Goal: Information Seeking & Learning: Check status

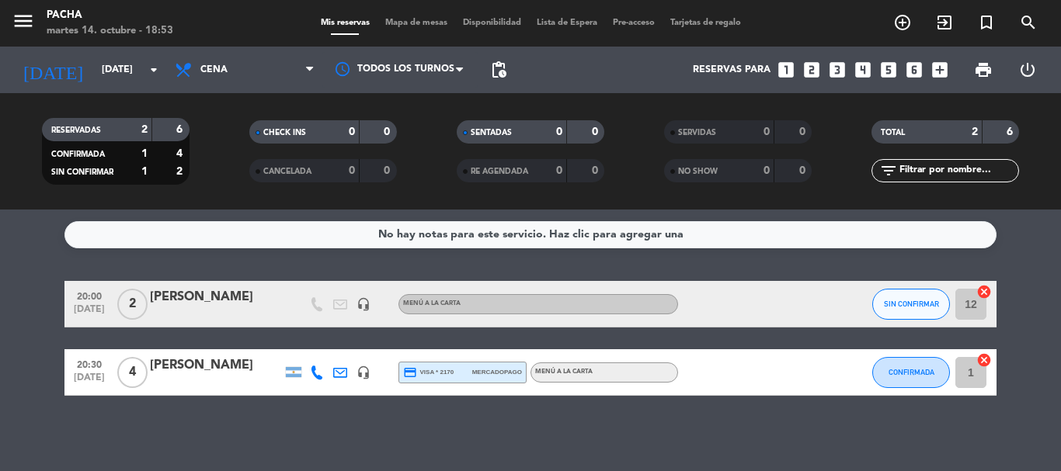
click at [839, 103] on div "RESERVADAS 2 6 CONFIRMADA 1 4 SIN CONFIRMAR 1 2 CHECK INS 0 0 CANCELADA 0 0 SEN…" at bounding box center [530, 151] width 1061 height 117
click at [805, 431] on div "No hay notas para este servicio. Haz clic para agregar una 20:00 [DATE] 2 [PERS…" at bounding box center [530, 341] width 1061 height 262
click at [868, 421] on div "No hay notas para este servicio. Haz clic para agregar una 20:00 [DATE] 2 [PERS…" at bounding box center [530, 341] width 1061 height 262
click at [22, 23] on icon "menu" at bounding box center [23, 20] width 23 height 23
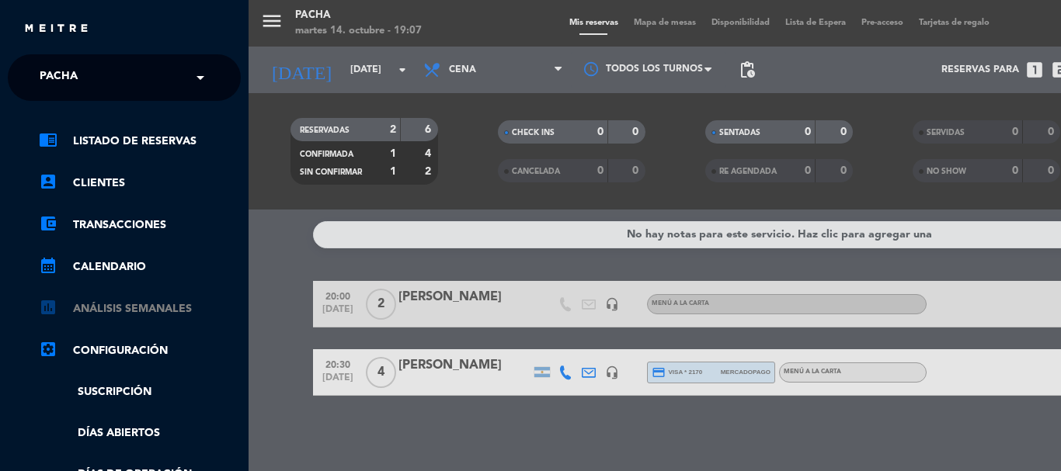
click at [153, 315] on link "assessment ANÁLISIS SEMANALES" at bounding box center [140, 309] width 202 height 19
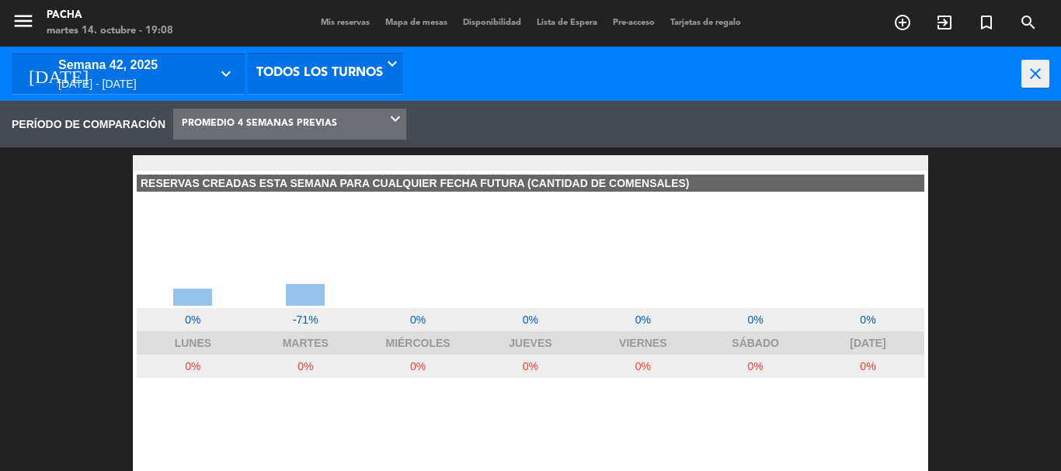
click at [381, 127] on span "PROMEDIO 4 SEMANAS PREVIAS" at bounding box center [289, 124] width 233 height 30
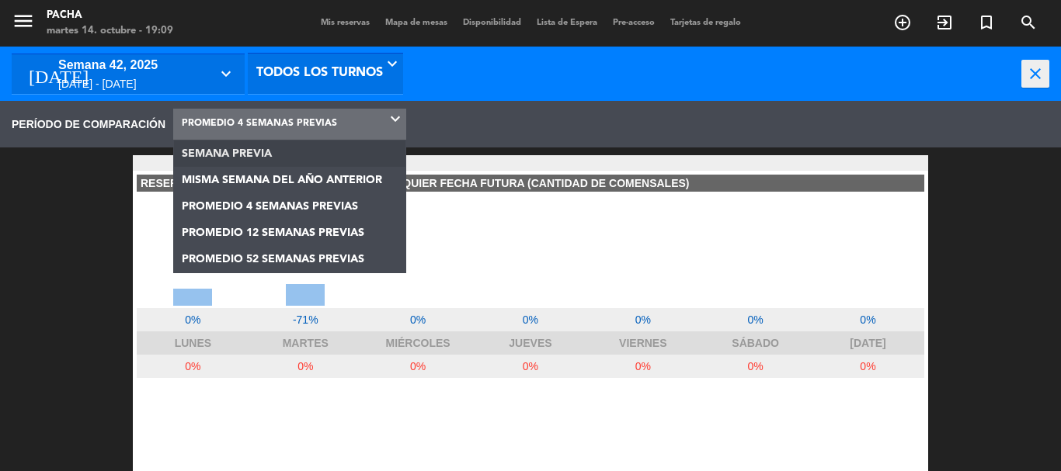
click at [485, 117] on div "PERÍODO DE COMPARACIÓN SEMANA PREVIA MISMA SEMANA DEL AÑO ANTERIOR PROMEDIO 4 S…" at bounding box center [530, 124] width 1061 height 47
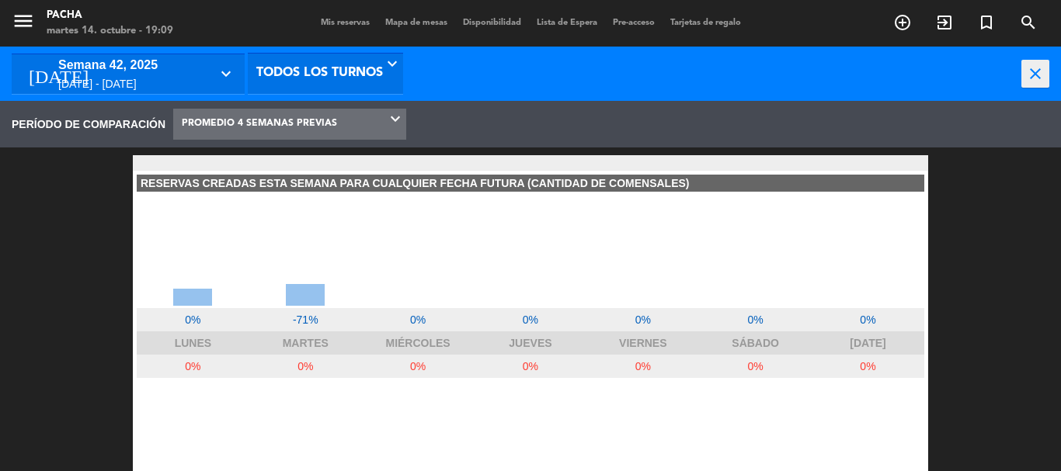
click at [228, 79] on icon "keyboard_arrow_down" at bounding box center [228, 73] width 23 height 19
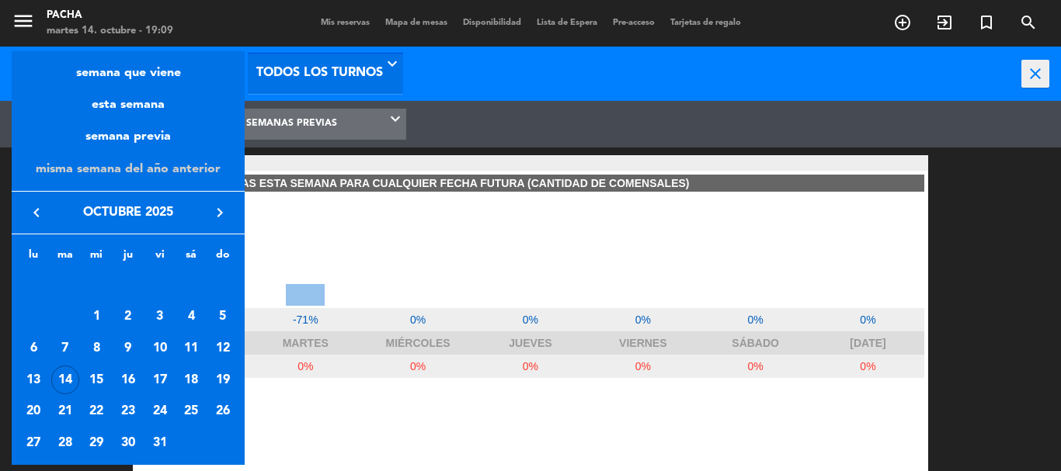
click at [207, 162] on div "misma semana del año anterior" at bounding box center [128, 169] width 233 height 43
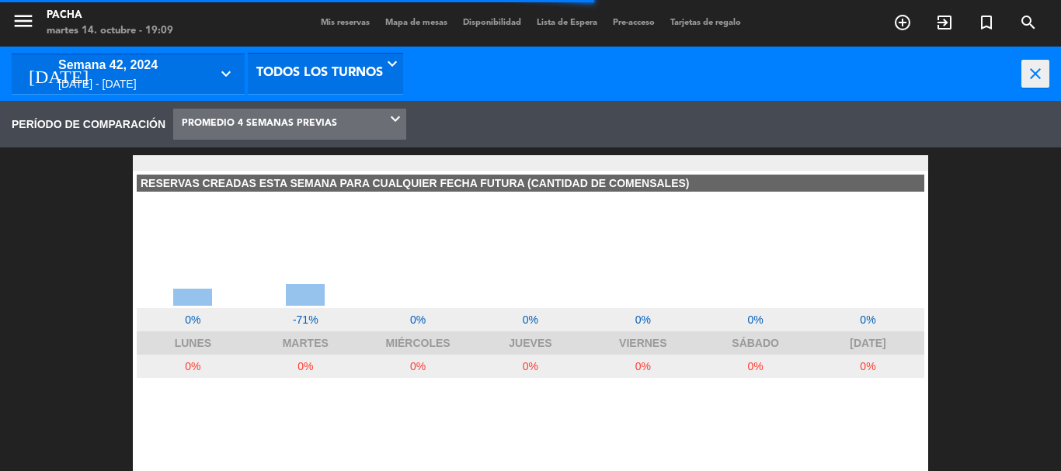
scroll to position [233, 249]
click at [218, 79] on icon "keyboard_arrow_down" at bounding box center [228, 73] width 23 height 19
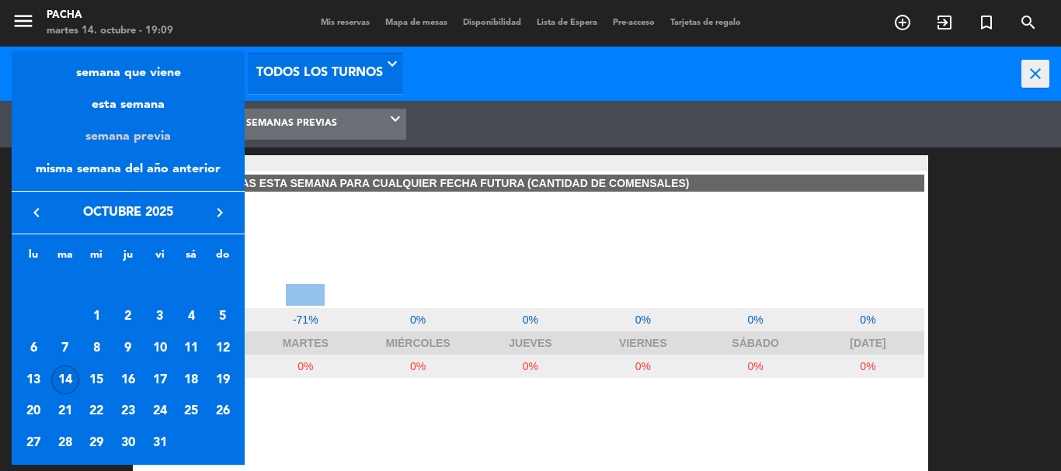
click at [197, 137] on div "semana previa" at bounding box center [128, 131] width 233 height 32
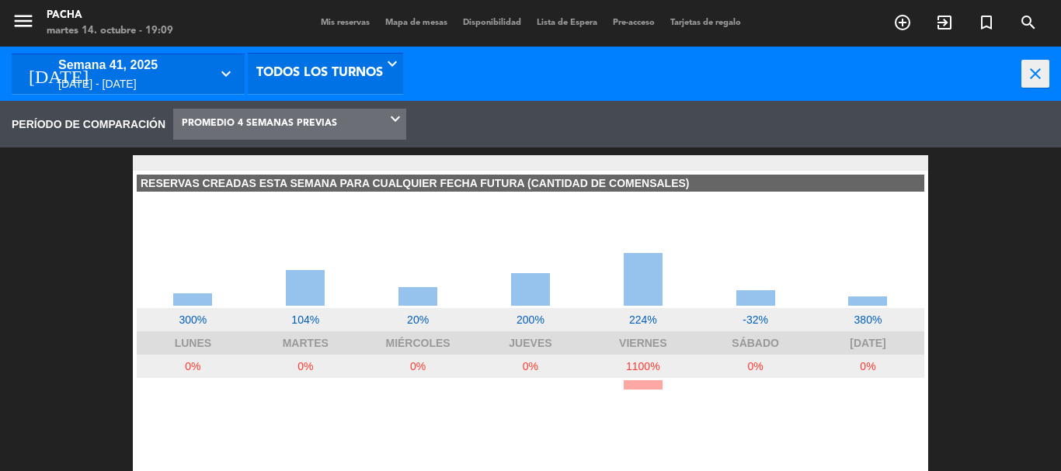
click at [379, 133] on span "PROMEDIO 4 SEMANAS PREVIAS" at bounding box center [289, 124] width 233 height 30
click at [226, 74] on icon "keyboard_arrow_down" at bounding box center [228, 73] width 23 height 19
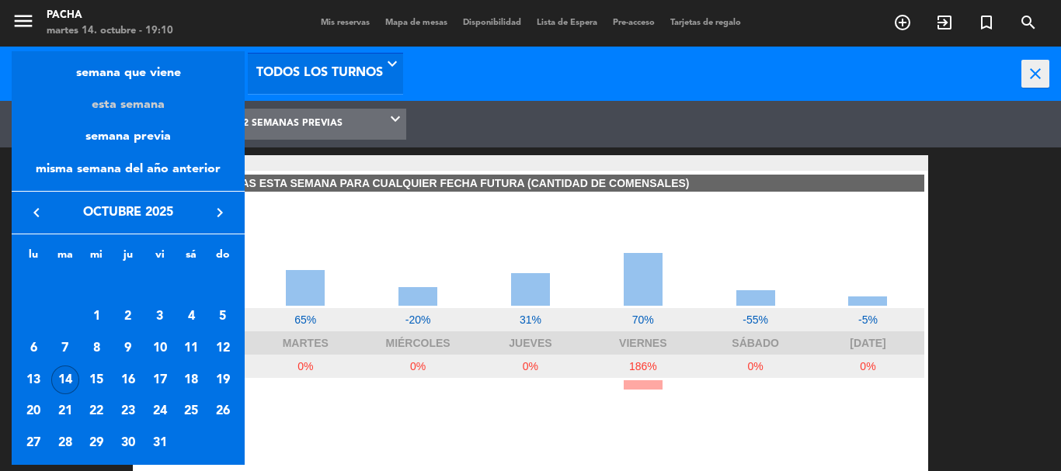
click at [131, 102] on div "esta semana" at bounding box center [128, 99] width 233 height 32
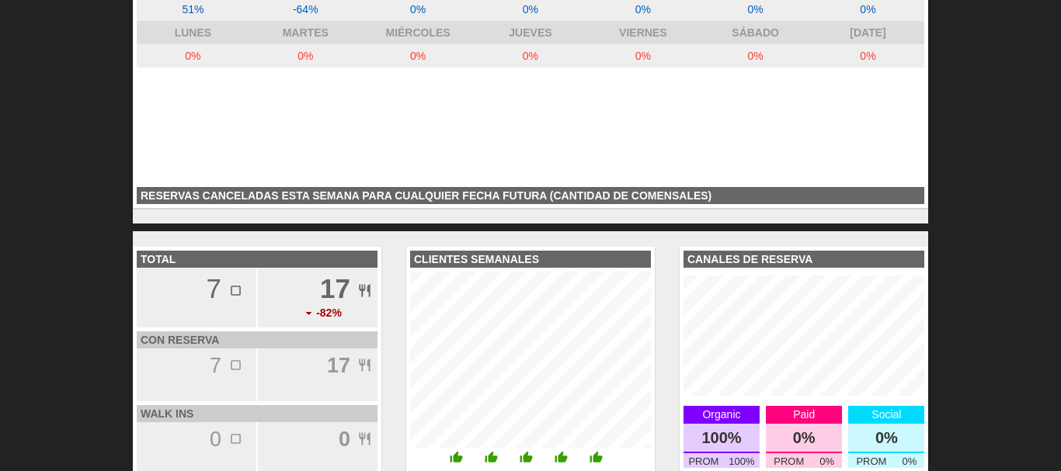
scroll to position [388, 0]
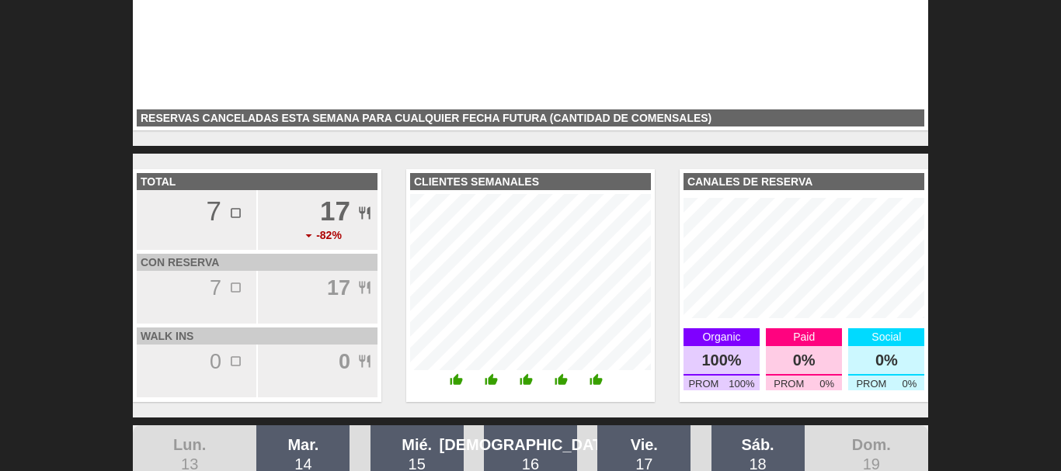
drag, startPoint x: 742, startPoint y: 336, endPoint x: 694, endPoint y: 338, distance: 48.2
click at [694, 338] on div "Organic" at bounding box center [722, 338] width 76 height 18
click at [714, 356] on div "100%" at bounding box center [722, 361] width 76 height 30
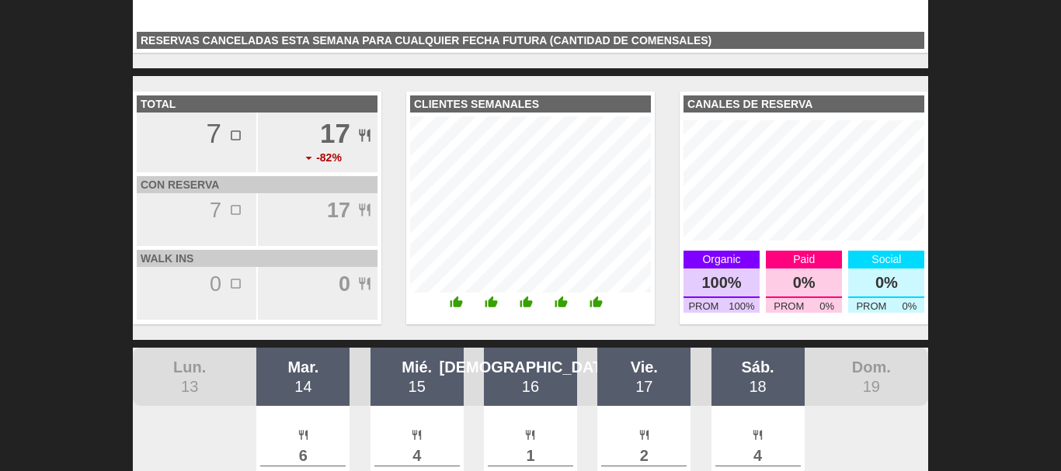
scroll to position [544, 0]
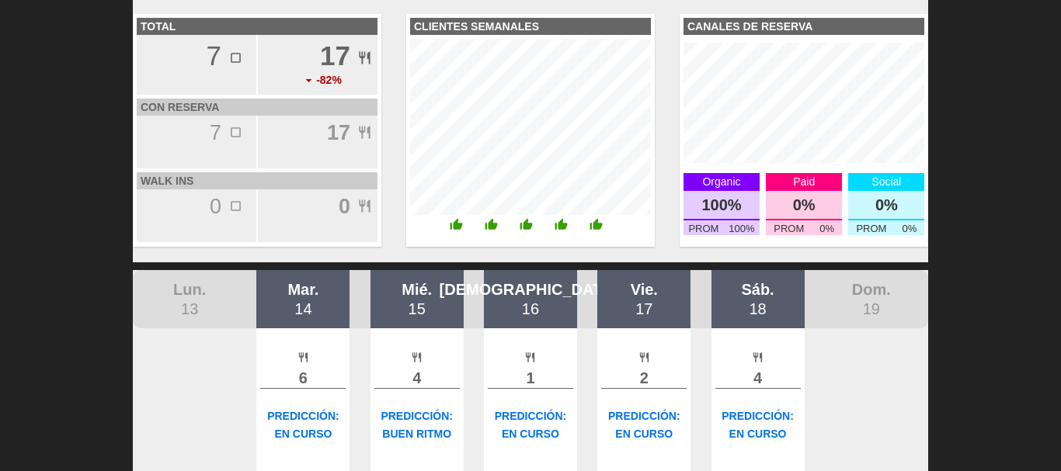
click at [343, 218] on b "0" at bounding box center [345, 206] width 12 height 23
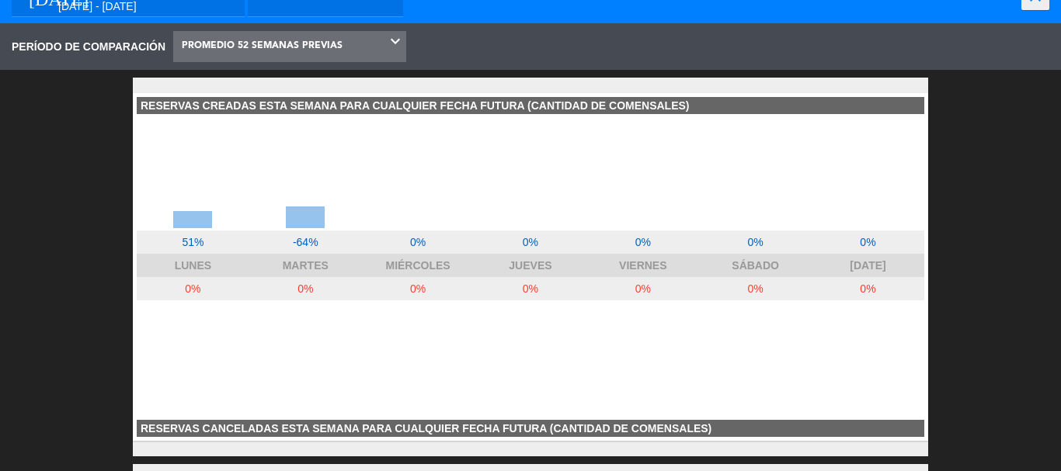
scroll to position [0, 0]
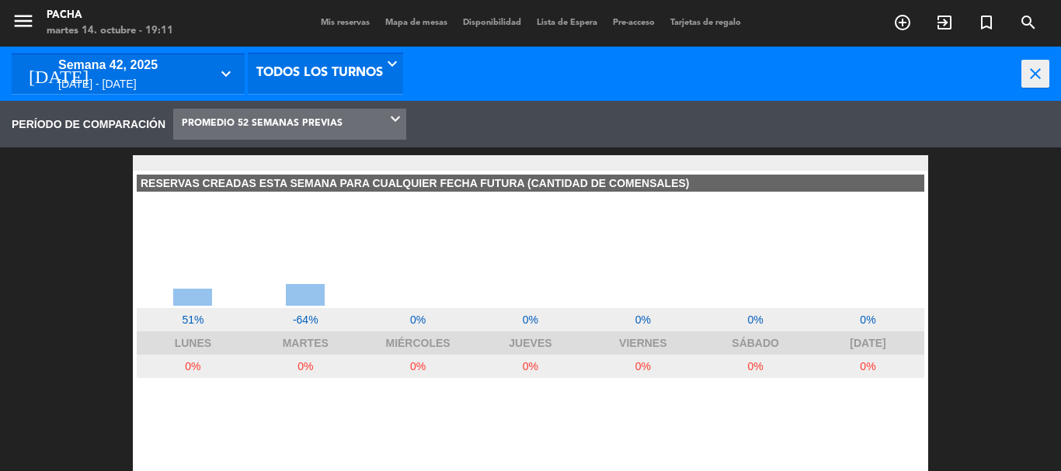
click at [18, 9] on span "menu" at bounding box center [29, 23] width 35 height 37
click at [20, 17] on icon "menu" at bounding box center [23, 20] width 23 height 23
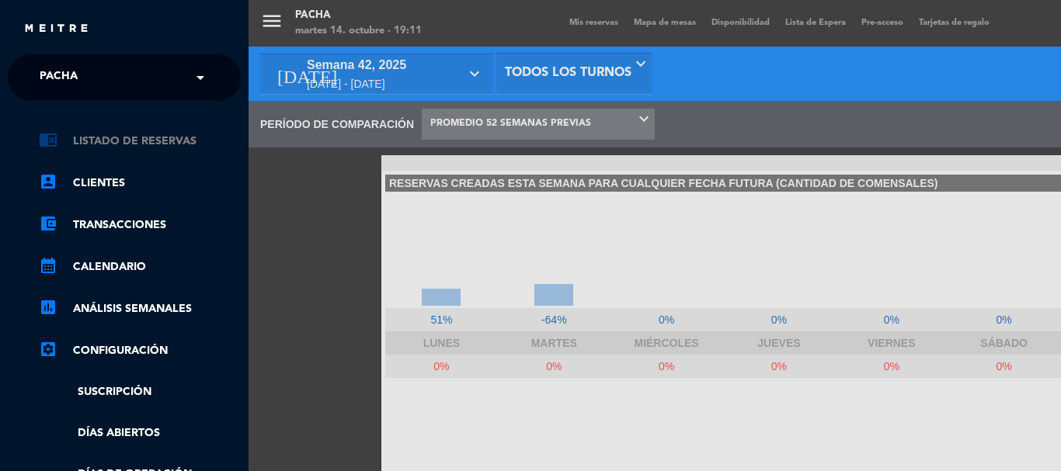
click at [124, 137] on link "chrome_reader_mode Listado de Reservas" at bounding box center [140, 141] width 202 height 19
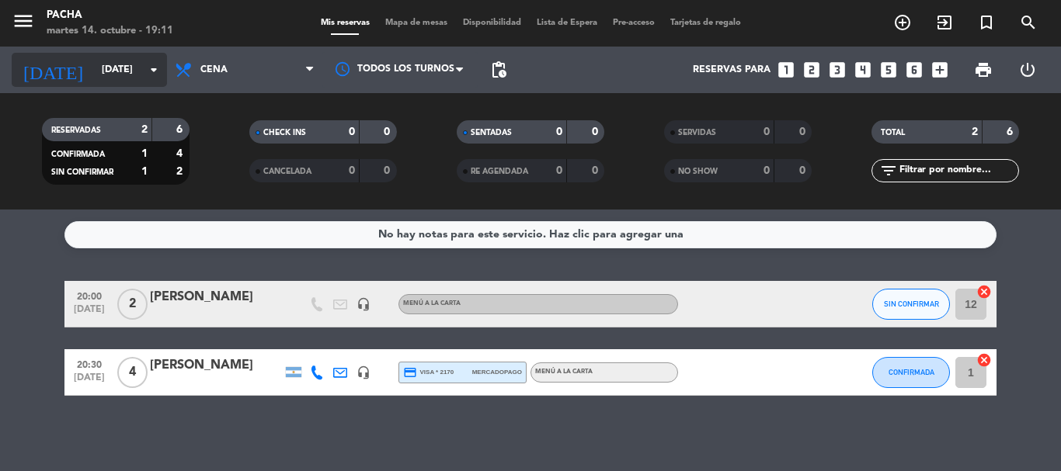
click at [121, 75] on input "[DATE]" at bounding box center [159, 70] width 131 height 26
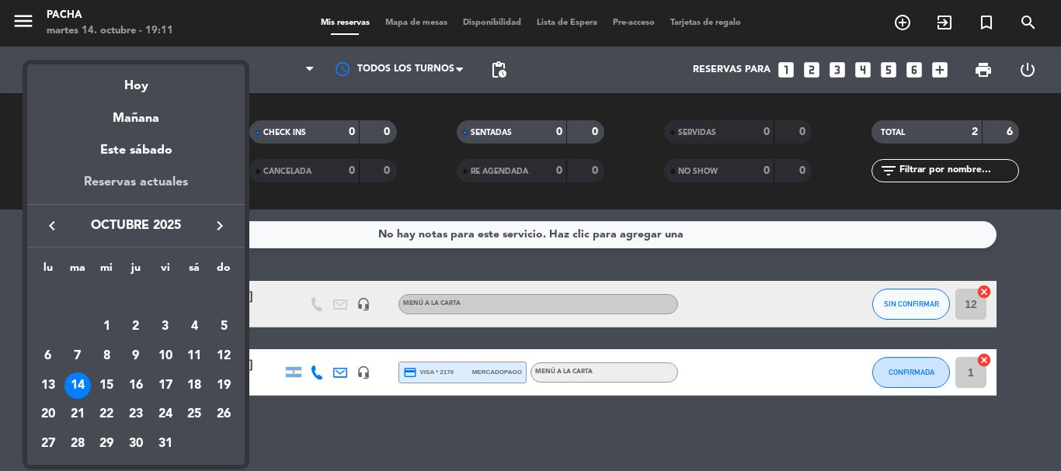
click at [109, 175] on div "Reservas actuales" at bounding box center [135, 188] width 217 height 32
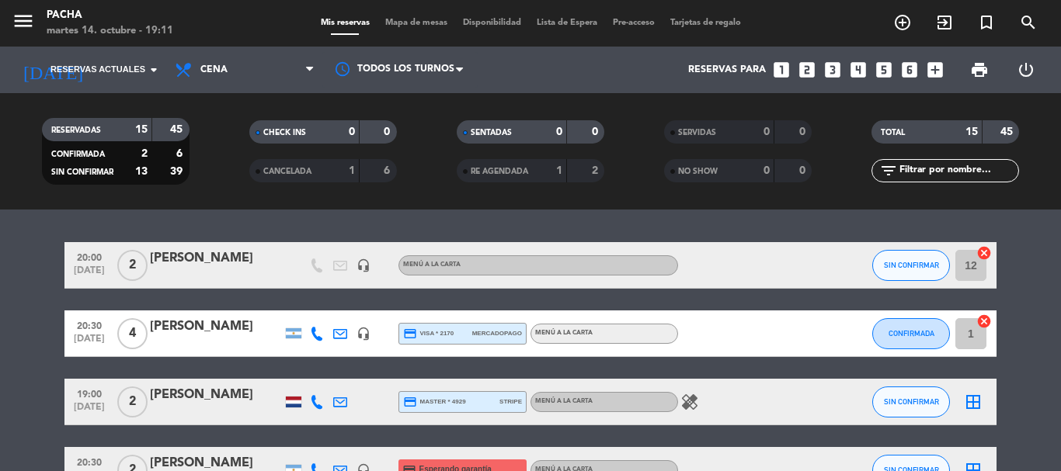
click at [690, 398] on icon "healing" at bounding box center [689, 402] width 19 height 19
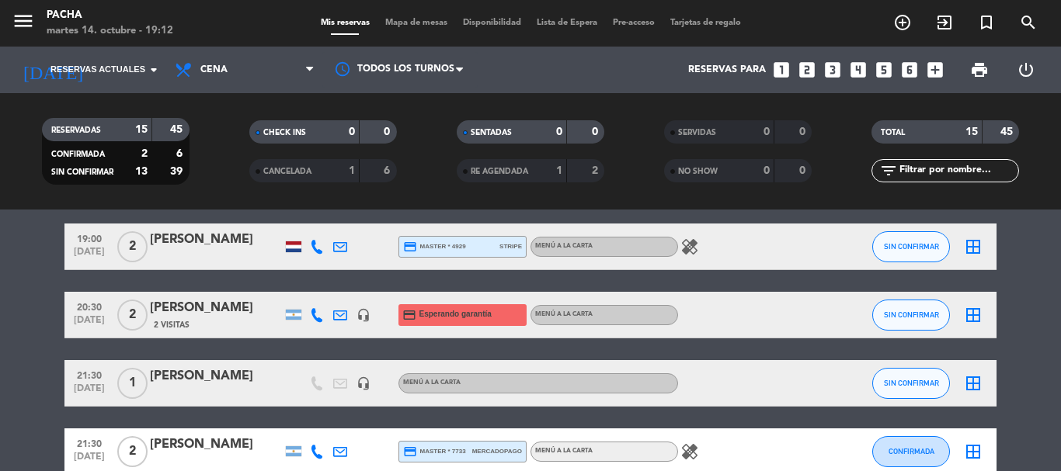
scroll to position [233, 0]
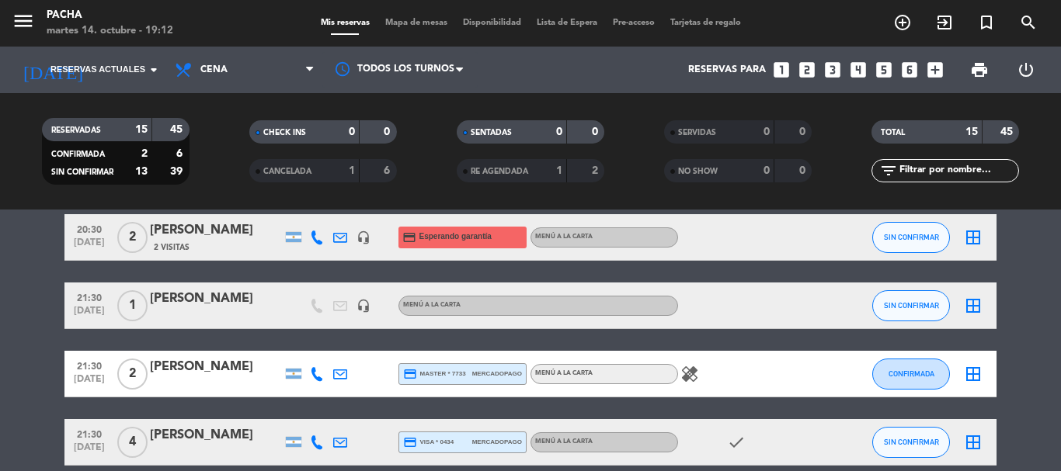
click at [687, 375] on icon "healing" at bounding box center [689, 374] width 19 height 19
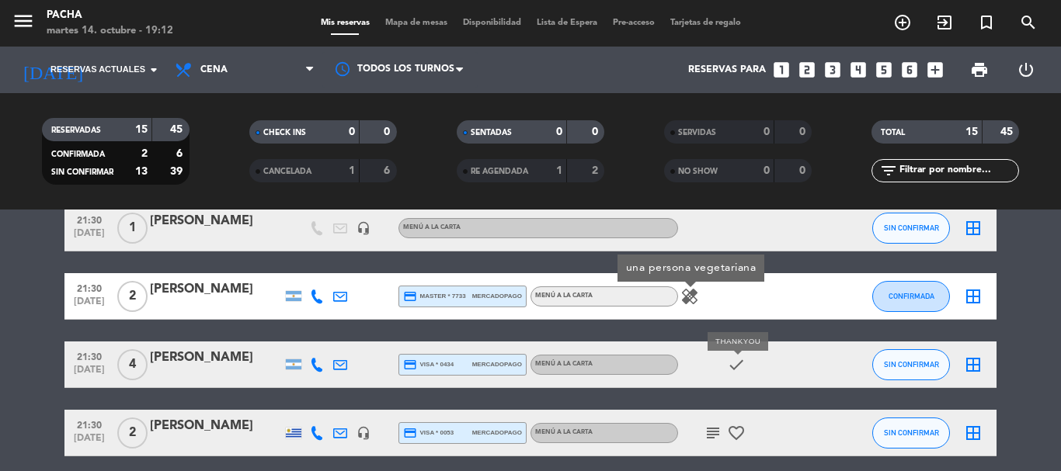
click at [737, 362] on icon "check" at bounding box center [736, 365] width 19 height 19
click at [719, 433] on icon "subject" at bounding box center [713, 433] width 19 height 19
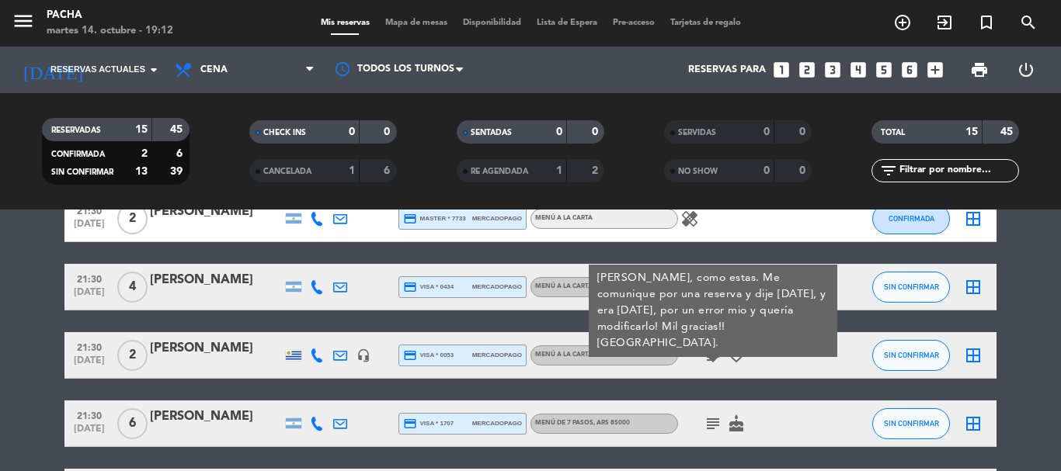
scroll to position [466, 0]
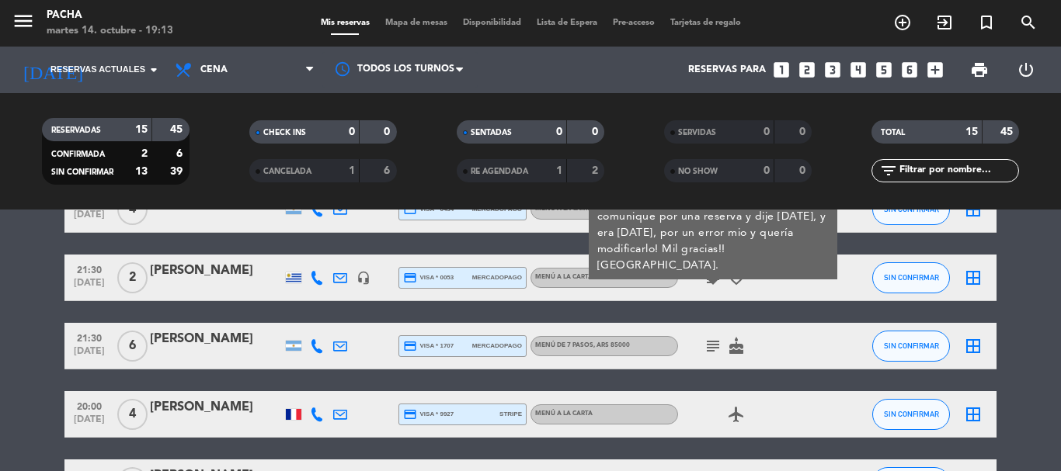
click at [715, 341] on icon "subject" at bounding box center [713, 346] width 19 height 19
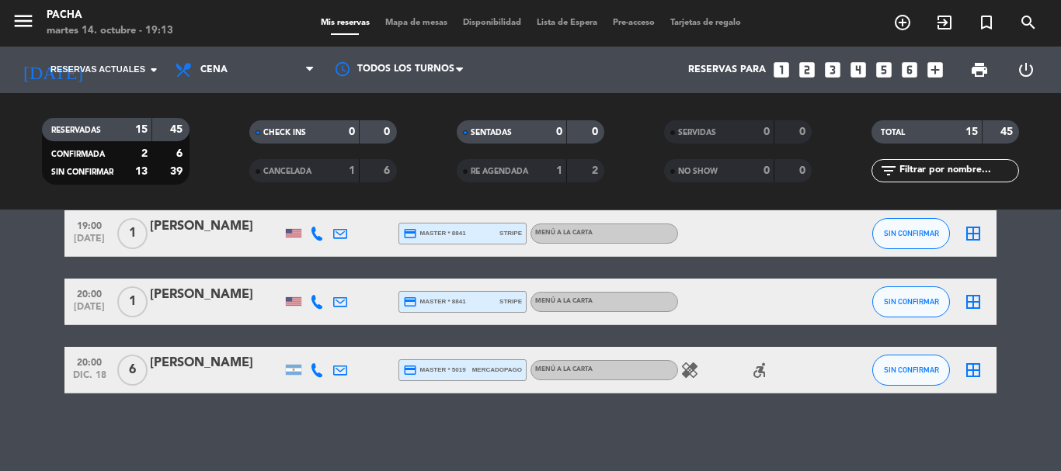
scroll to position [774, 0]
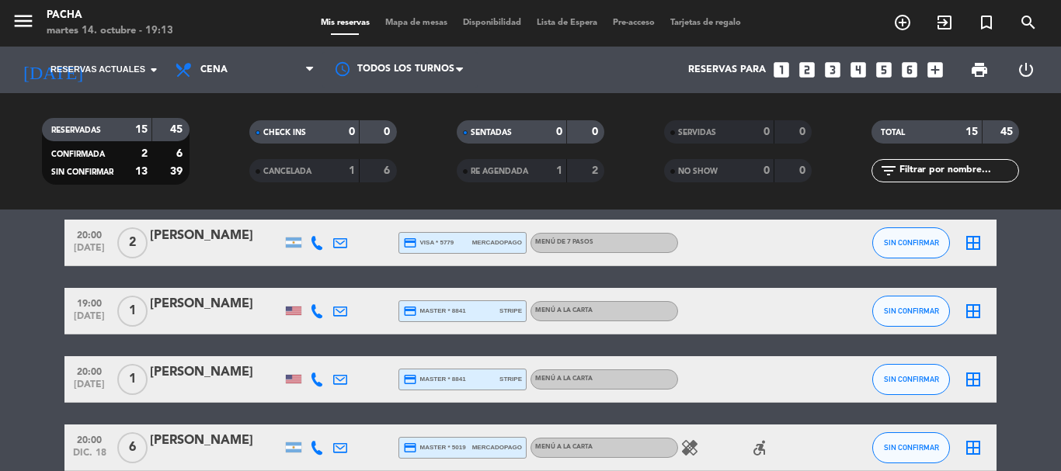
click at [291, 313] on div at bounding box center [294, 311] width 16 height 9
click at [297, 377] on div at bounding box center [294, 379] width 16 height 9
click at [339, 379] on icon at bounding box center [340, 380] width 14 height 14
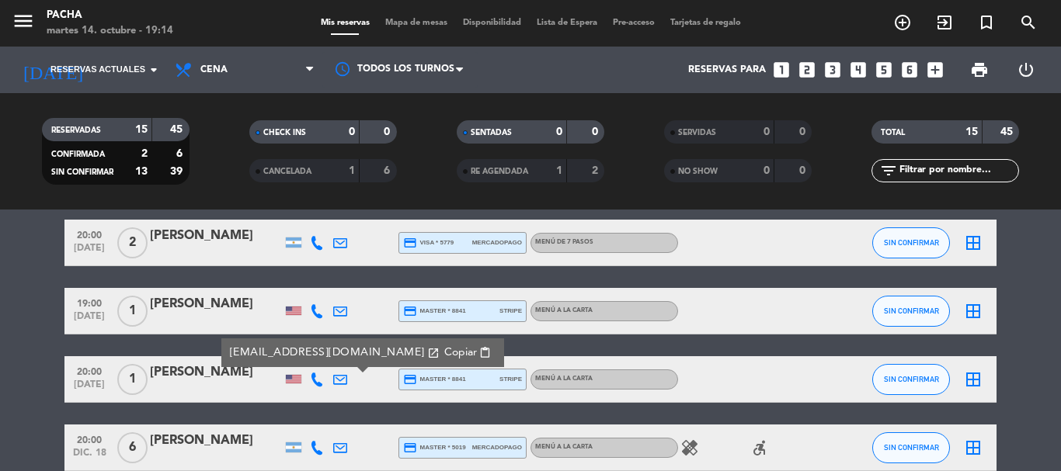
click at [444, 355] on span "Copiar" at bounding box center [460, 353] width 33 height 16
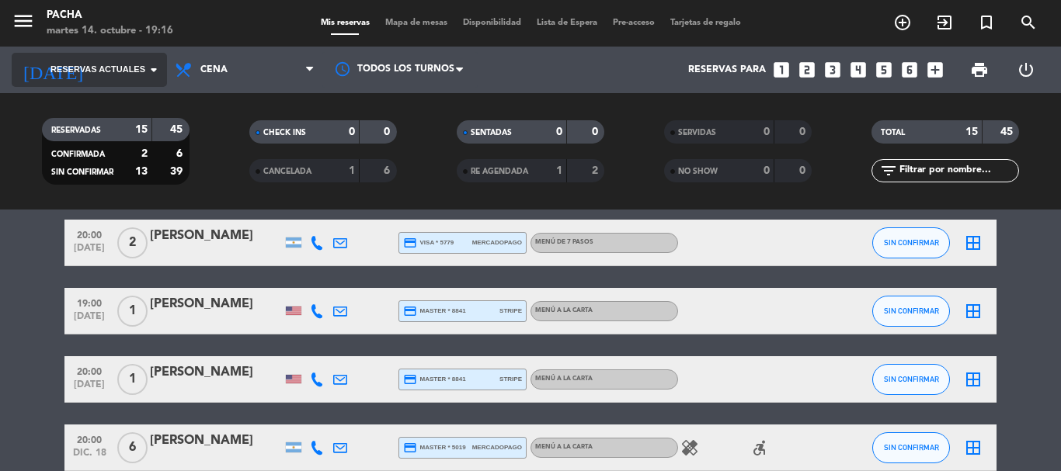
click at [129, 68] on span "Reservas actuales" at bounding box center [97, 70] width 95 height 14
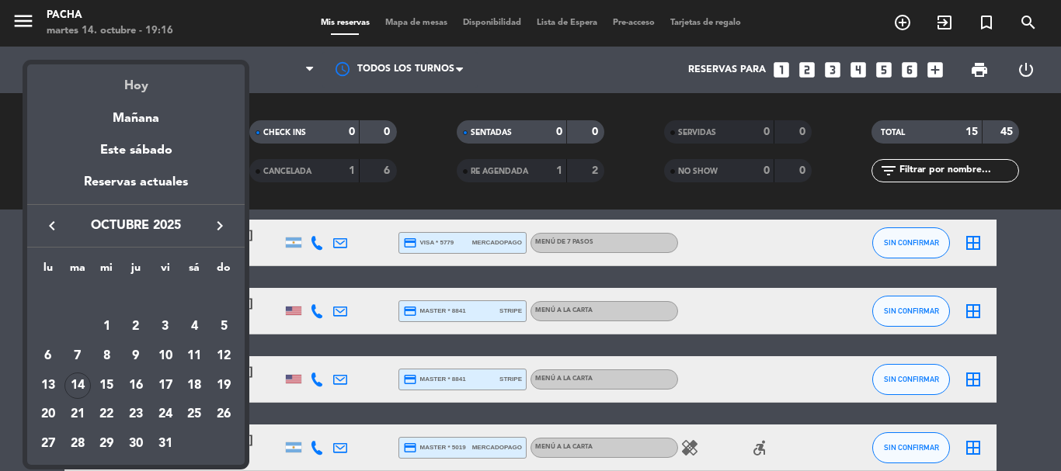
click at [128, 89] on div "Hoy" at bounding box center [135, 80] width 217 height 32
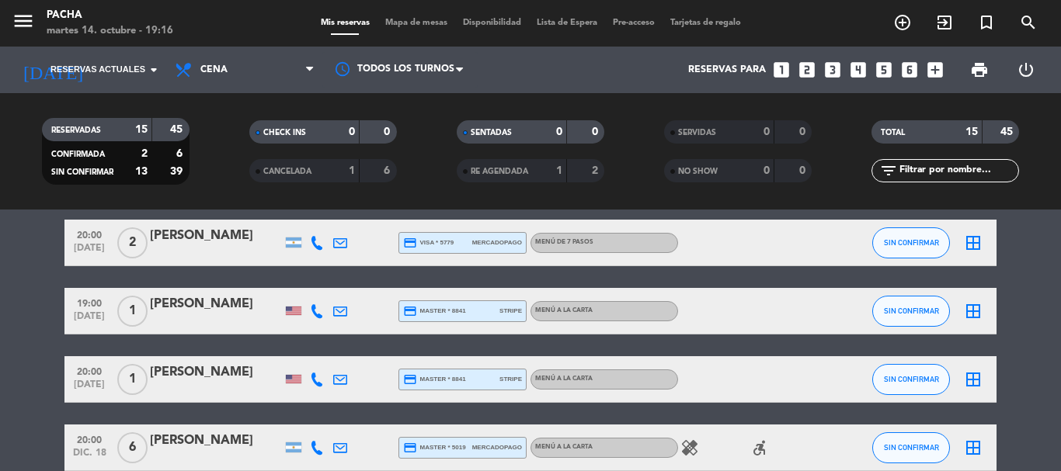
type input "[DATE]"
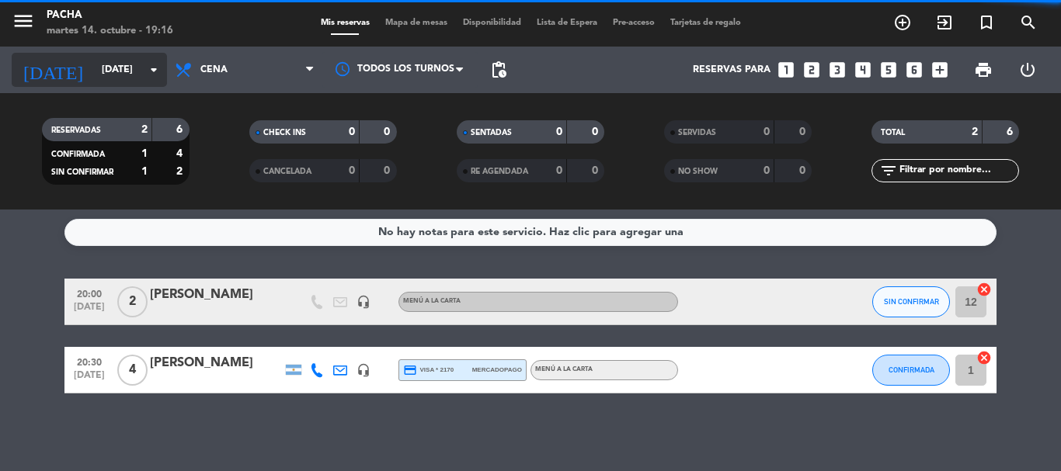
scroll to position [2, 0]
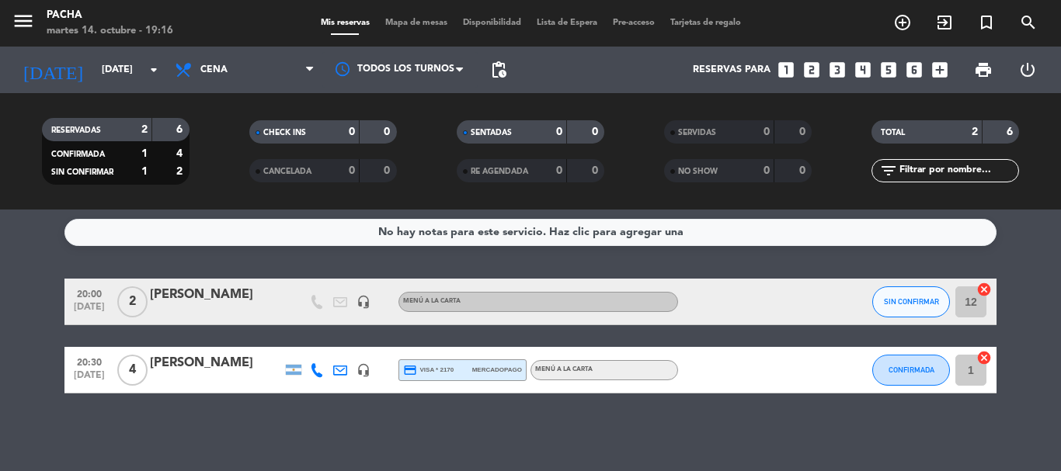
click at [139, 420] on div "No hay notas para este servicio. Haz clic para agregar una 20:00 [DATE] 2 [PERS…" at bounding box center [530, 341] width 1061 height 262
click at [293, 367] on div at bounding box center [294, 370] width 16 height 10
click at [317, 366] on icon at bounding box center [317, 371] width 14 height 14
click at [330, 410] on div "No hay notas para este servicio. Haz clic para agregar una 20:00 [DATE] 2 [PERS…" at bounding box center [530, 341] width 1061 height 262
